Goal: Task Accomplishment & Management: Use online tool/utility

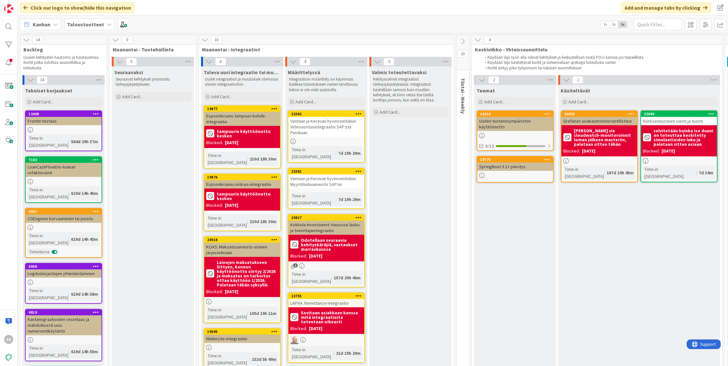
click at [76, 23] on b "Taloustuotteet" at bounding box center [85, 24] width 37 height 6
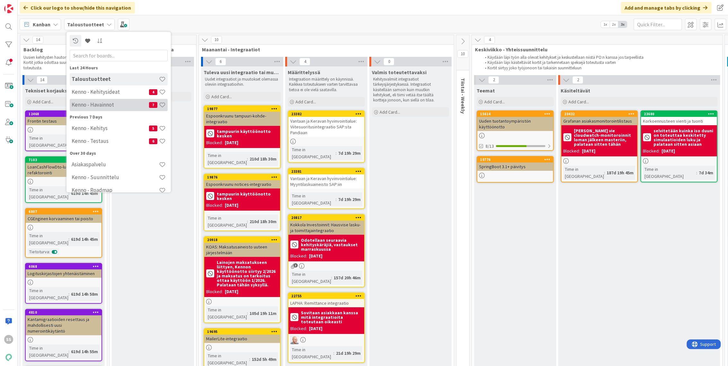
click at [100, 106] on h4 "Kenno - Havainnot" at bounding box center [110, 105] width 77 height 6
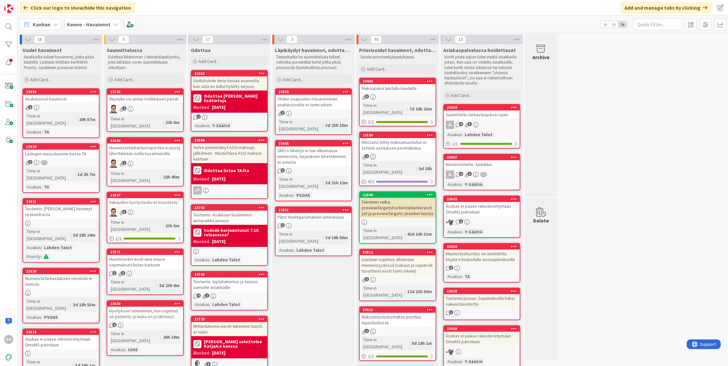
click at [493, 163] on div "Kiinteistötieto -taulukko" at bounding box center [482, 164] width 76 height 8
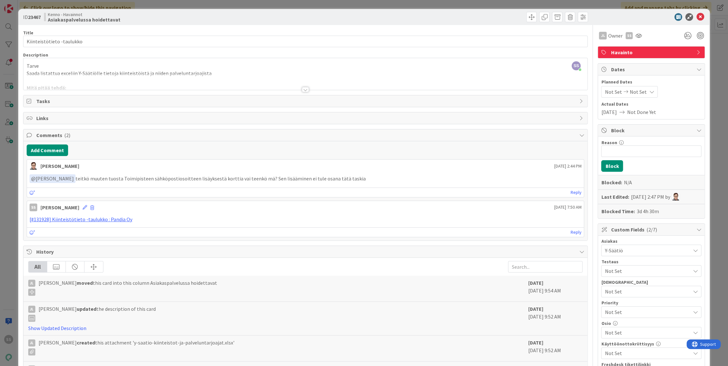
click at [303, 89] on div at bounding box center [305, 89] width 7 height 5
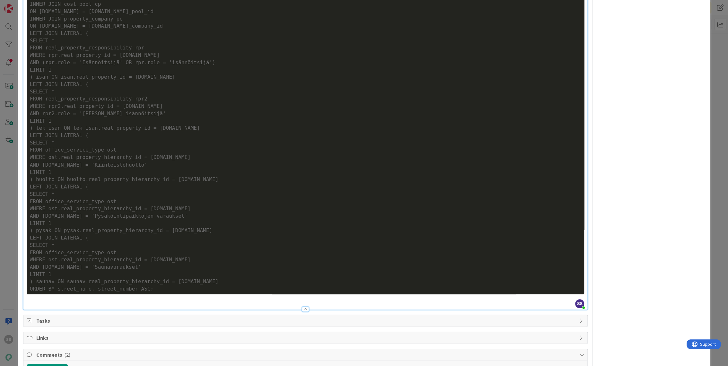
scroll to position [1177, 0]
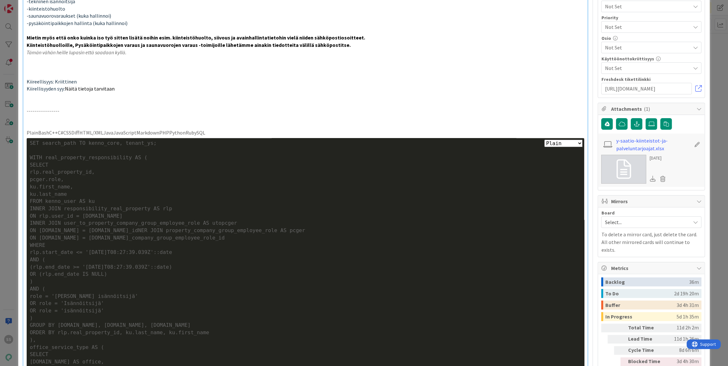
drag, startPoint x: 313, startPoint y: 104, endPoint x: 373, endPoint y: 49, distance: 80.9
click at [373, 49] on p "Tämän vähän heille lupasin että saadaan kyllä." at bounding box center [306, 52] width 558 height 7
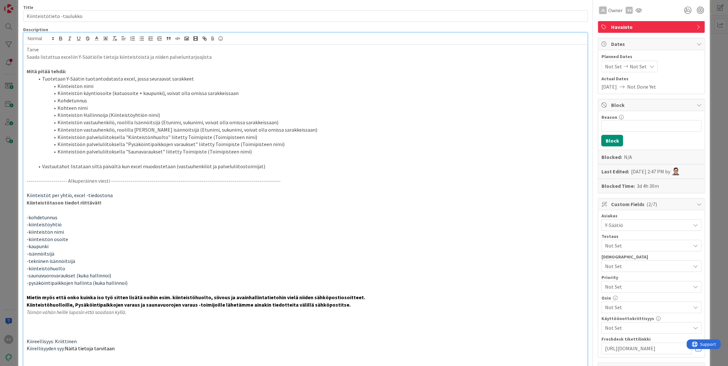
scroll to position [0, 0]
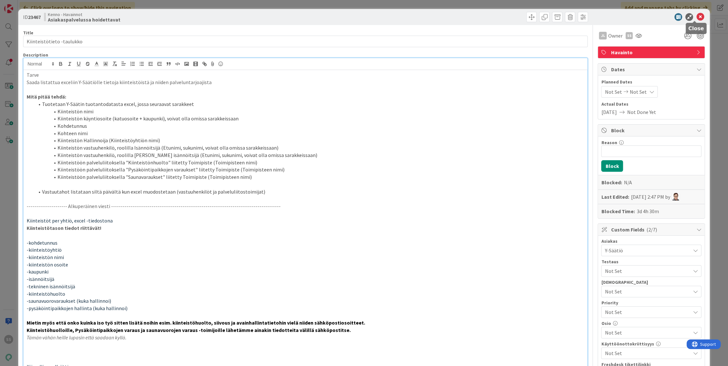
drag, startPoint x: 695, startPoint y: 14, endPoint x: 690, endPoint y: 14, distance: 4.8
click at [696, 14] on icon at bounding box center [700, 17] width 8 height 8
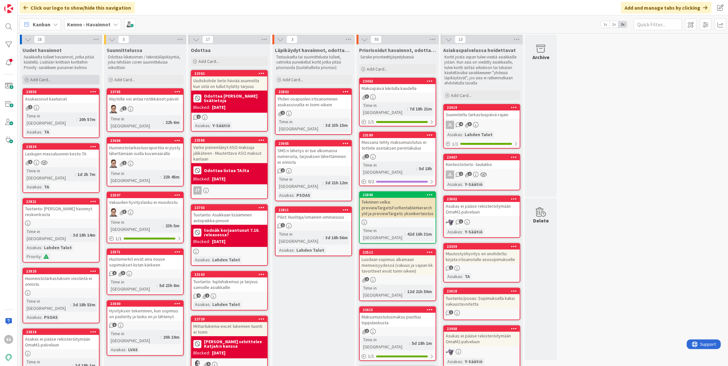
click at [39, 80] on span "Add Card..." at bounding box center [40, 80] width 21 height 6
